Goal: Transaction & Acquisition: Purchase product/service

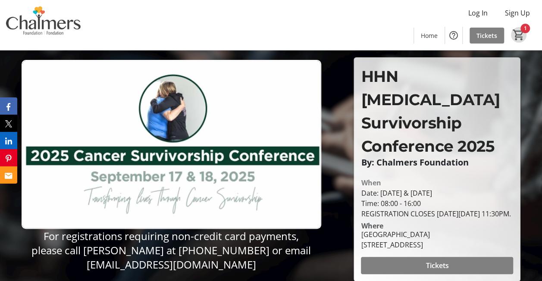
click at [522, 29] on mat-icon "1" at bounding box center [518, 34] width 13 height 13
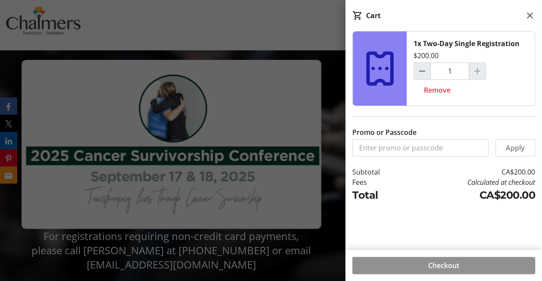
click at [444, 264] on span "Checkout" at bounding box center [443, 266] width 31 height 10
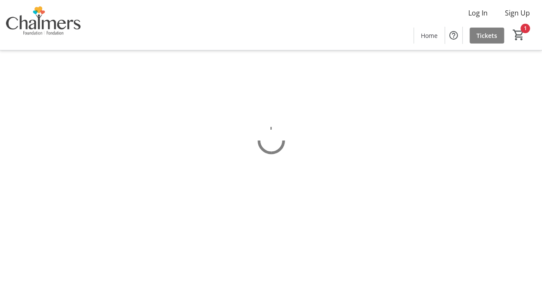
select select "CA"
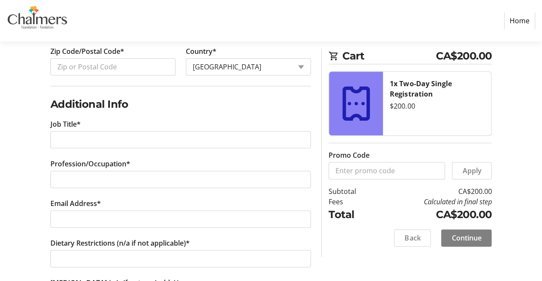
scroll to position [453, 0]
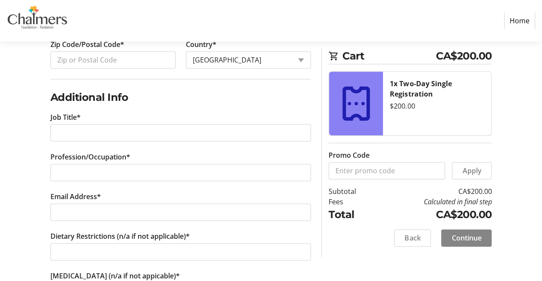
click at [465, 239] on span "Continue" at bounding box center [467, 238] width 30 height 10
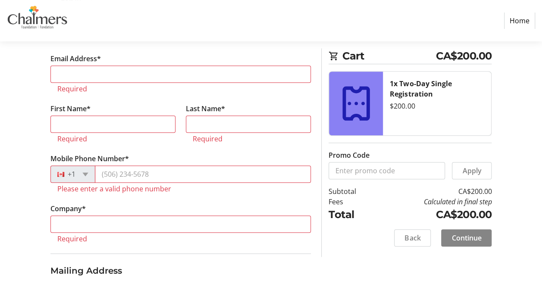
scroll to position [161, 0]
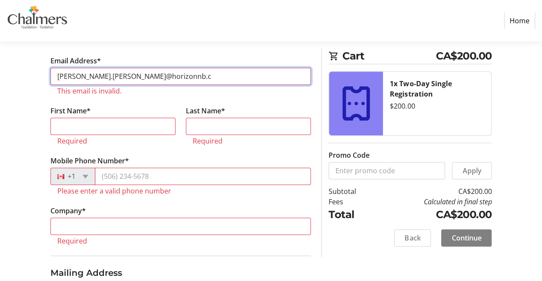
type input "[PERSON_NAME][EMAIL_ADDRESS][PERSON_NAME][DOMAIN_NAME]"
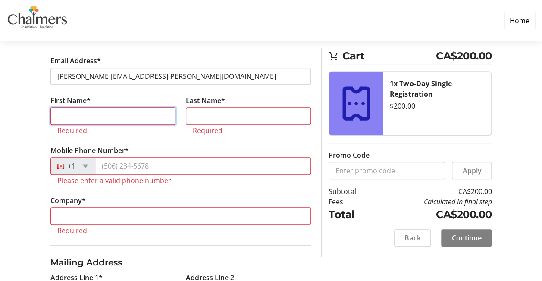
type input "[PERSON_NAME]"
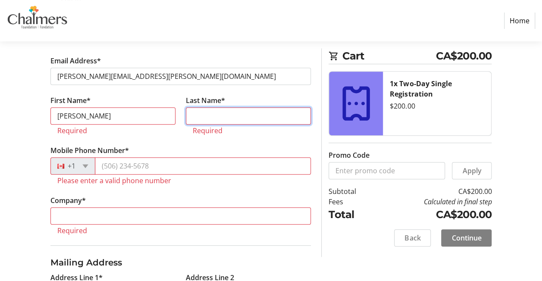
type input "[PERSON_NAME]"
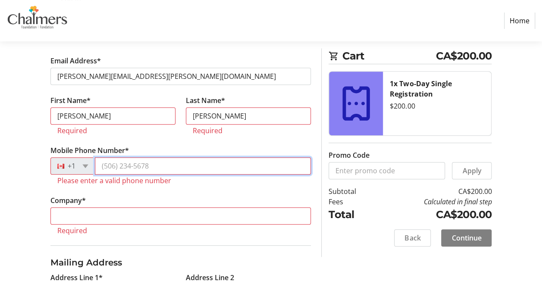
type input "[PHONE_NUMBER]"
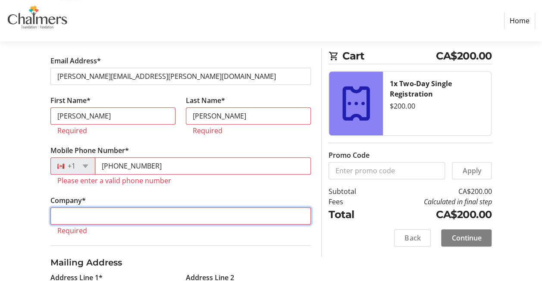
type input "Horizon Health Netowork"
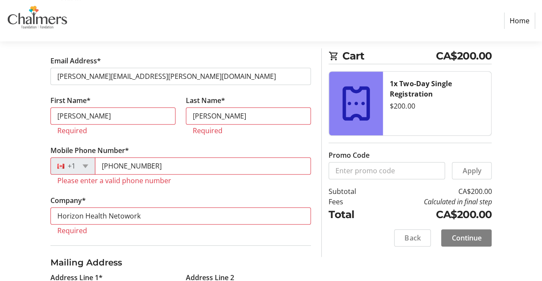
type input "[STREET_ADDRESS]"
type input "Fredericton"
select select "NB"
type input "E3B5N5"
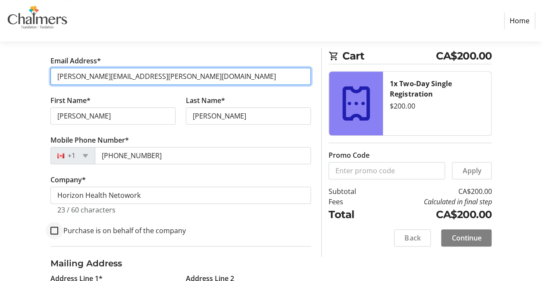
type input "[PERSON_NAME][EMAIL_ADDRESS][PERSON_NAME][DOMAIN_NAME]"
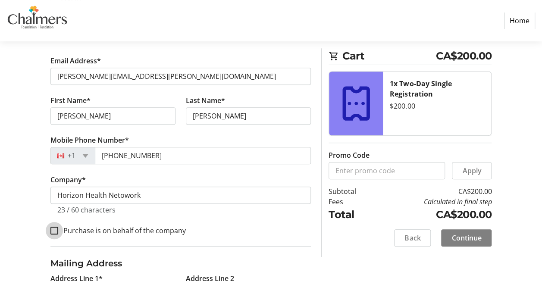
click at [54, 230] on input "Purchase is on behalf of the company" at bounding box center [54, 231] width 8 height 8
checkbox input "true"
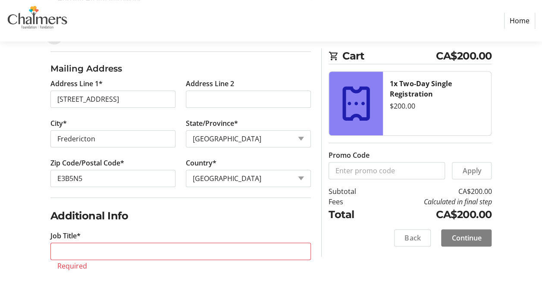
scroll to position [365, 0]
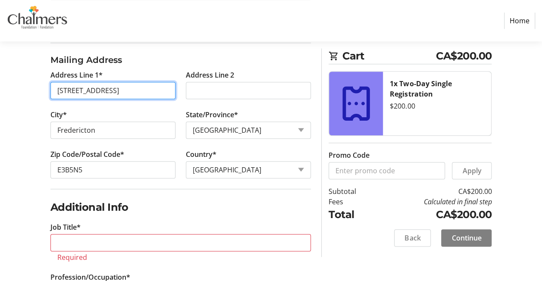
drag, startPoint x: 57, startPoint y: 89, endPoint x: 142, endPoint y: 94, distance: 86.0
click at [142, 94] on input "[STREET_ADDRESS]" at bounding box center [112, 90] width 125 height 17
type input "[STREET_ADDRESS]"
type input "Saint Marys"
type input "E3A 9X9"
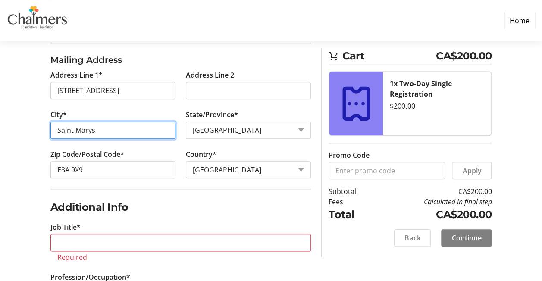
drag, startPoint x: 56, startPoint y: 129, endPoint x: 107, endPoint y: 129, distance: 50.9
click at [107, 129] on input "Saint Marys" at bounding box center [112, 130] width 125 height 17
type input "Penniac"
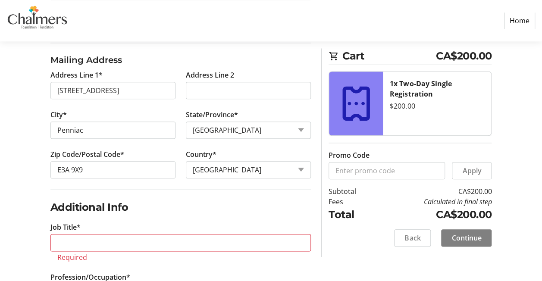
click at [177, 200] on h2 "Additional Info" at bounding box center [180, 208] width 261 height 16
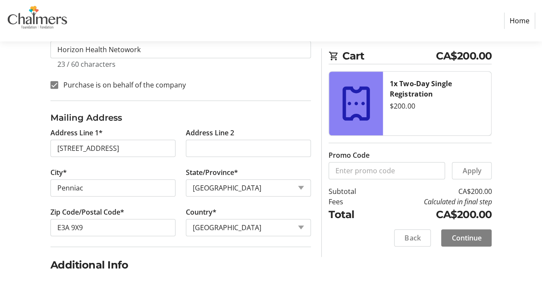
scroll to position [295, 0]
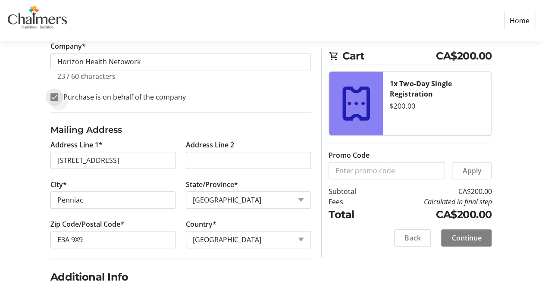
click at [57, 94] on input "Purchase is on behalf of the company" at bounding box center [54, 97] width 8 height 8
checkbox input "false"
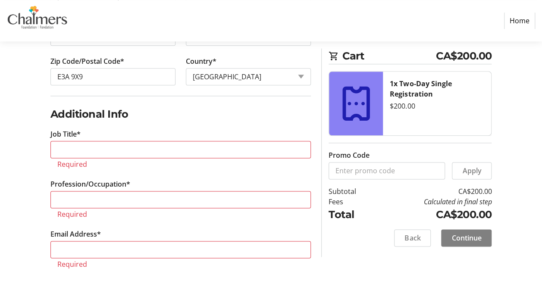
scroll to position [481, 0]
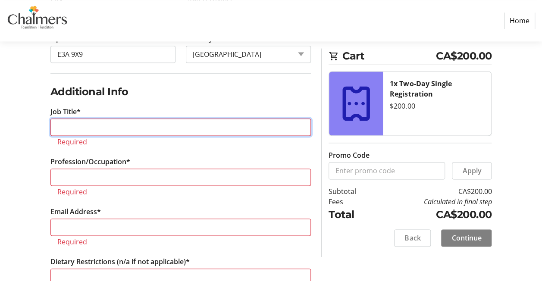
click at [66, 127] on input "Job Title*" at bounding box center [180, 127] width 261 height 17
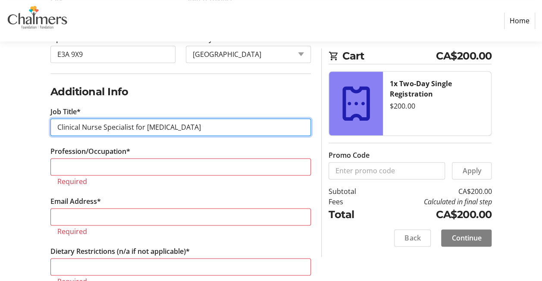
type input "Clinical Nurse Specialist for [MEDICAL_DATA]"
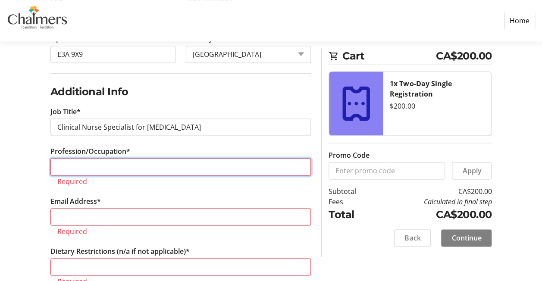
click at [65, 164] on input "Profession/Occupation*" at bounding box center [180, 166] width 261 height 17
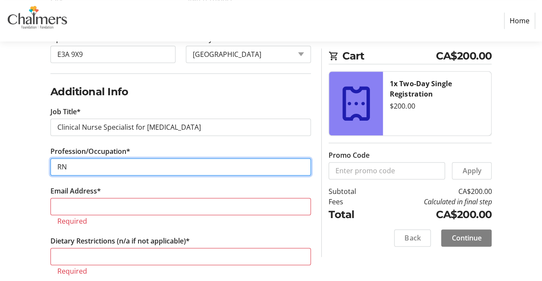
type input "RN"
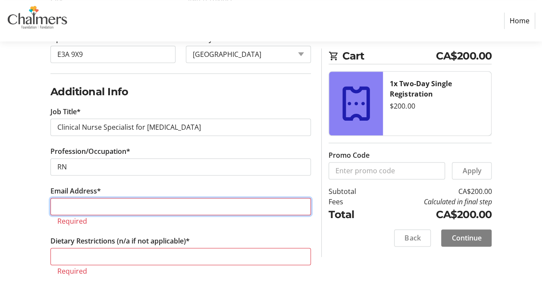
click at [74, 203] on input "Email Address*" at bounding box center [180, 206] width 261 height 17
type input "[PERSON_NAME][EMAIL_ADDRESS][PERSON_NAME][DOMAIN_NAME]"
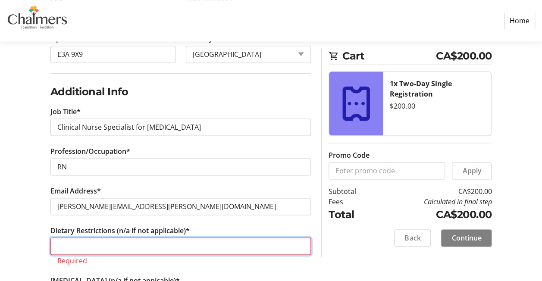
click at [85, 248] on input "Dietary Restrictions (n/a if not applicable)*" at bounding box center [180, 246] width 261 height 17
type input "N"
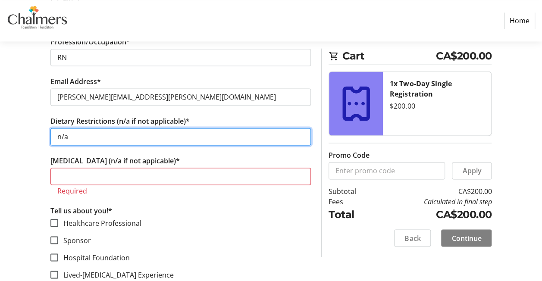
scroll to position [597, 0]
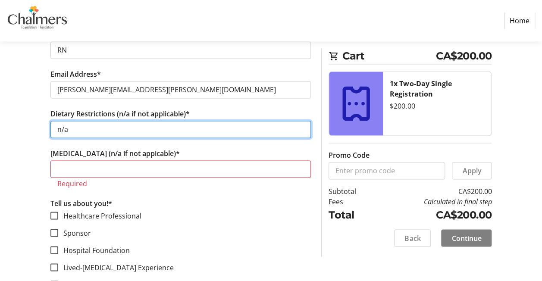
type input "n/a"
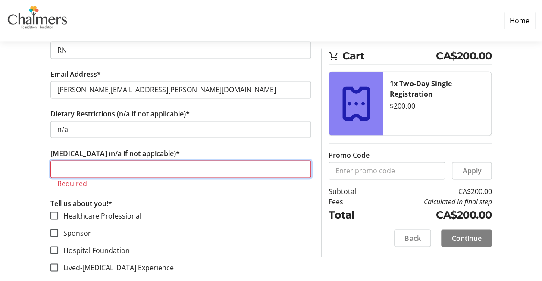
click at [60, 162] on input "[MEDICAL_DATA] (n/a if not appicable)*" at bounding box center [180, 168] width 261 height 17
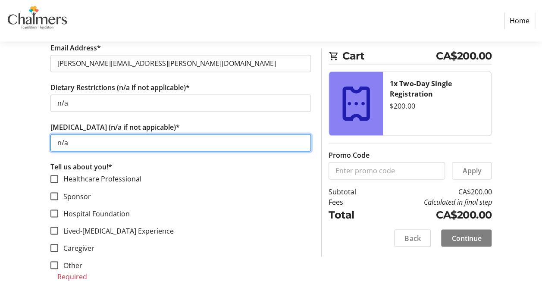
scroll to position [640, 0]
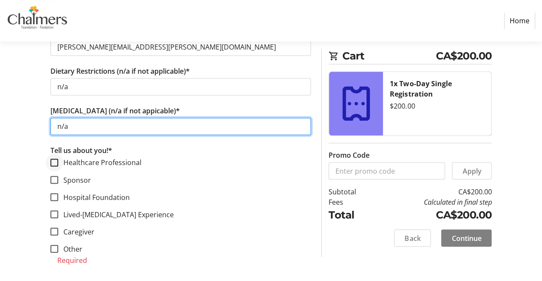
type input "n/a"
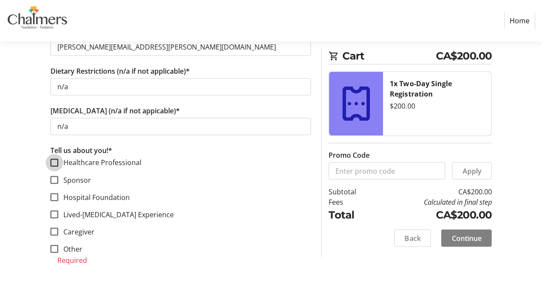
click at [54, 159] on input "Healthcare Professional" at bounding box center [54, 163] width 8 height 8
checkbox input "true"
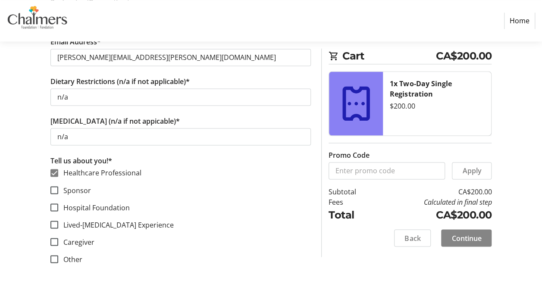
click at [462, 231] on span at bounding box center [466, 238] width 50 height 21
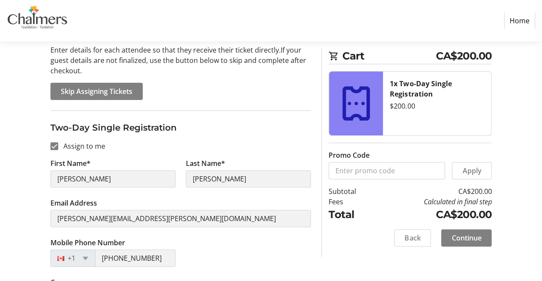
scroll to position [125, 0]
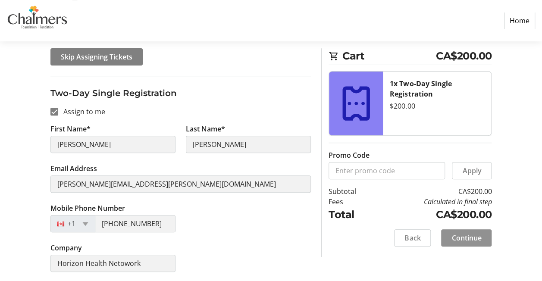
click at [466, 241] on span "Continue" at bounding box center [467, 238] width 30 height 10
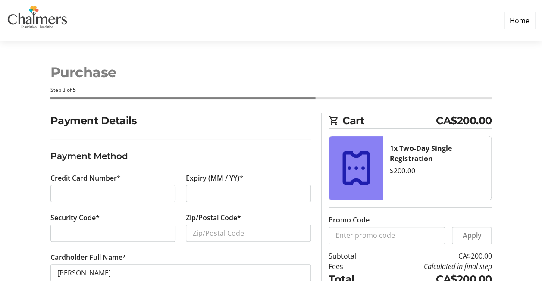
click at [95, 238] on div at bounding box center [112, 233] width 125 height 17
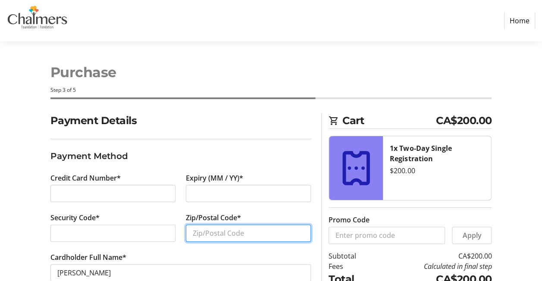
click at [192, 232] on input "Zip/Postal Code*" at bounding box center [248, 233] width 125 height 17
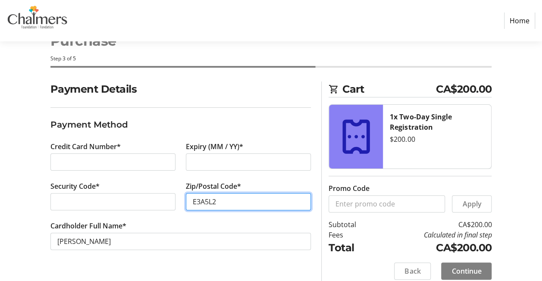
scroll to position [40, 0]
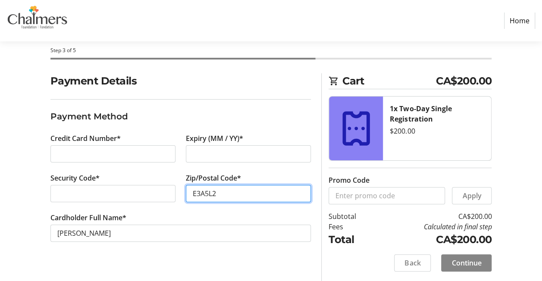
type input "E3A5L2"
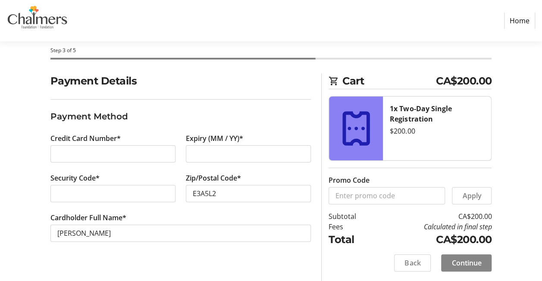
click at [468, 258] on span "Continue" at bounding box center [467, 263] width 30 height 10
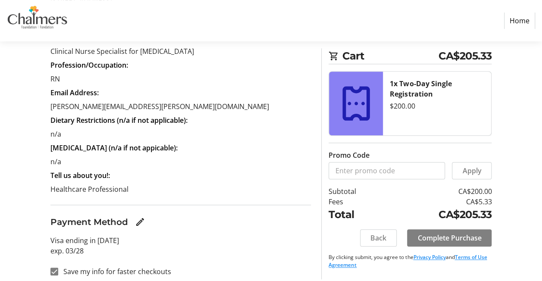
scroll to position [218, 0]
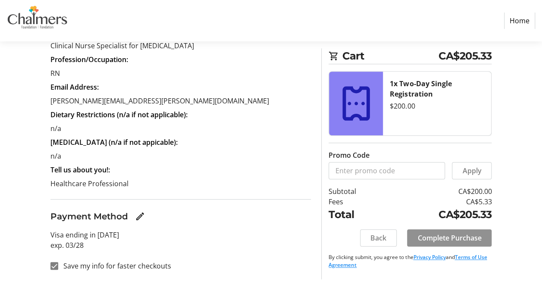
click at [452, 236] on span "Complete Purchase" at bounding box center [450, 238] width 64 height 10
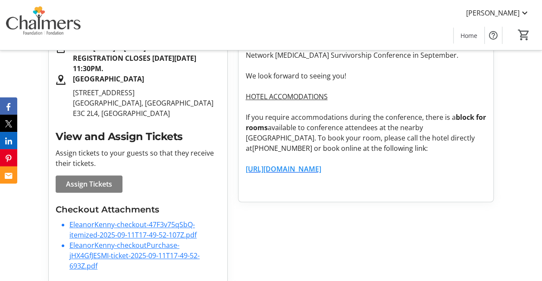
scroll to position [192, 0]
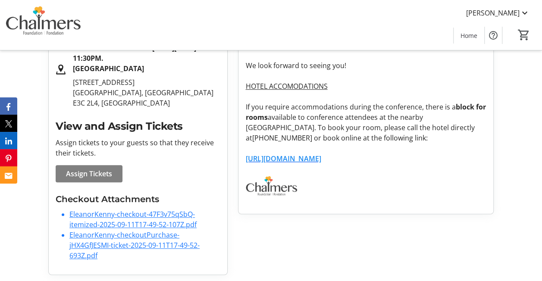
click at [105, 224] on link "EleanorKenny-checkout-47F3v75qSbQ-itemized-2025-09-11T17-49-52-107Z.pdf" at bounding box center [132, 220] width 127 height 20
click at [146, 245] on link "EleanorKenny-checkoutPurchase-jHX4GfJESMI-ticket-2025-09-11T17-49-52-693Z.pdf" at bounding box center [134, 245] width 130 height 30
